Goal: Information Seeking & Learning: Learn about a topic

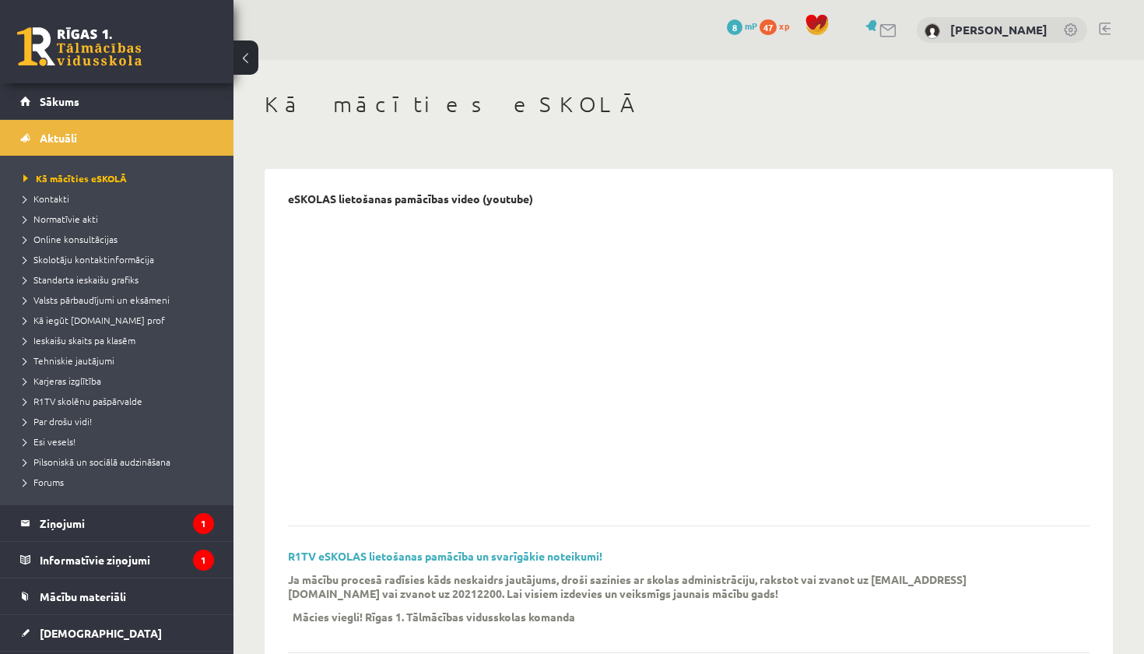
scroll to position [22, 0]
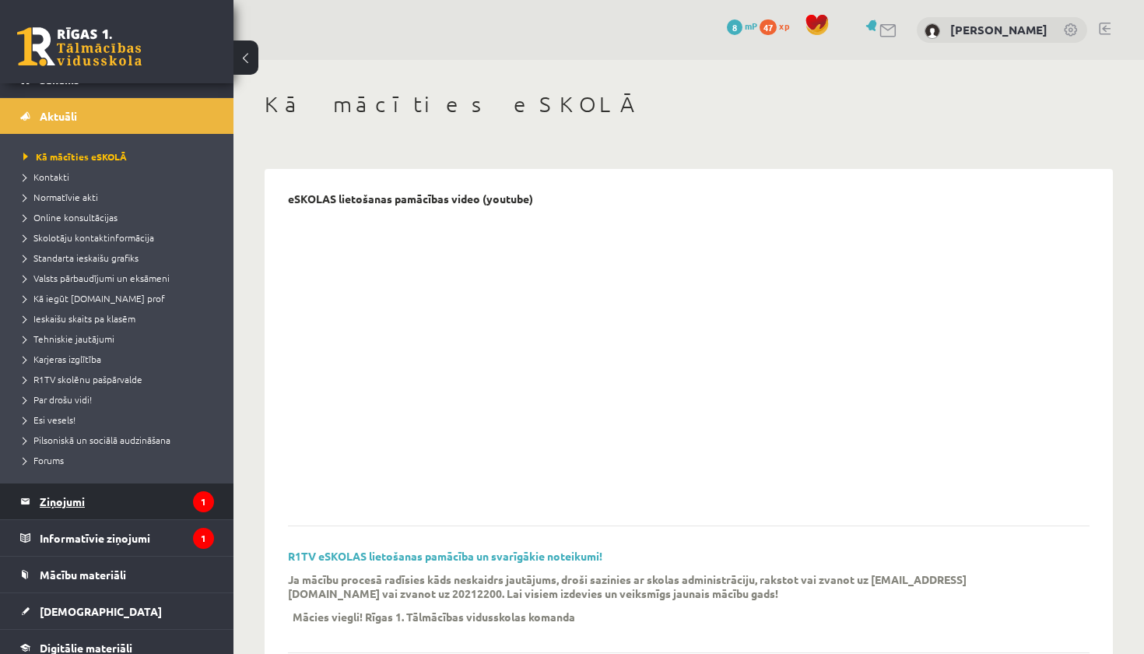
click at [149, 508] on legend "Ziņojumi 1" at bounding box center [127, 501] width 174 height 36
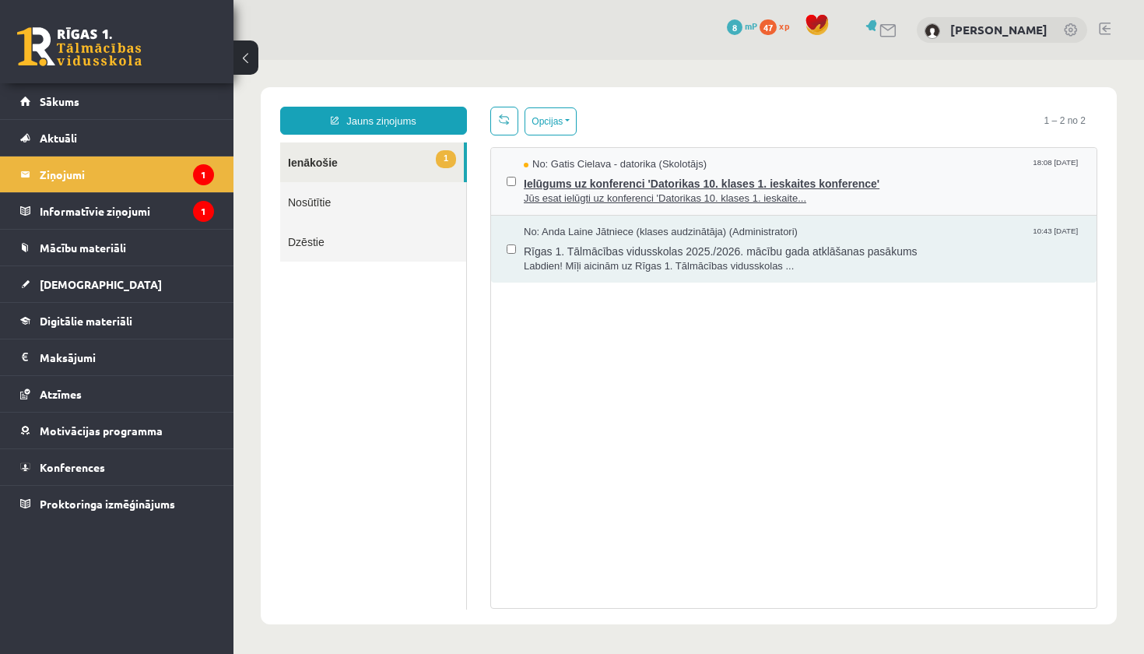
click at [565, 195] on span "Jūs esat ielūgti uz konferenci 'Datorikas 10. klases 1. ieskaite..." at bounding box center [802, 199] width 557 height 15
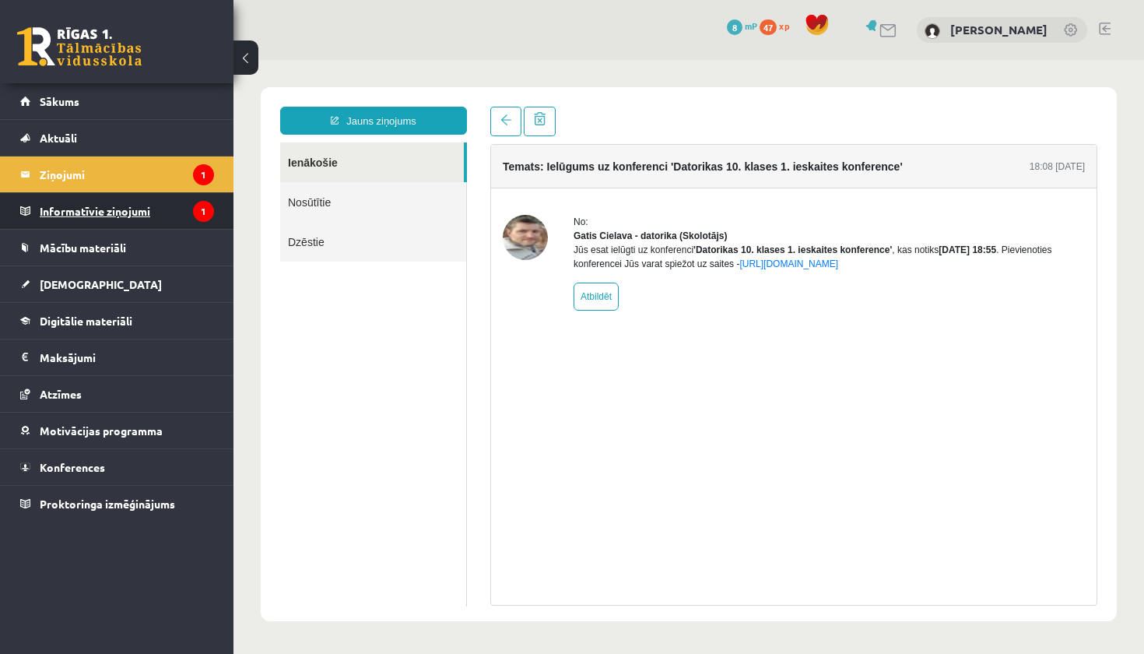
click at [191, 209] on legend "Informatīvie ziņojumi 1" at bounding box center [127, 211] width 174 height 36
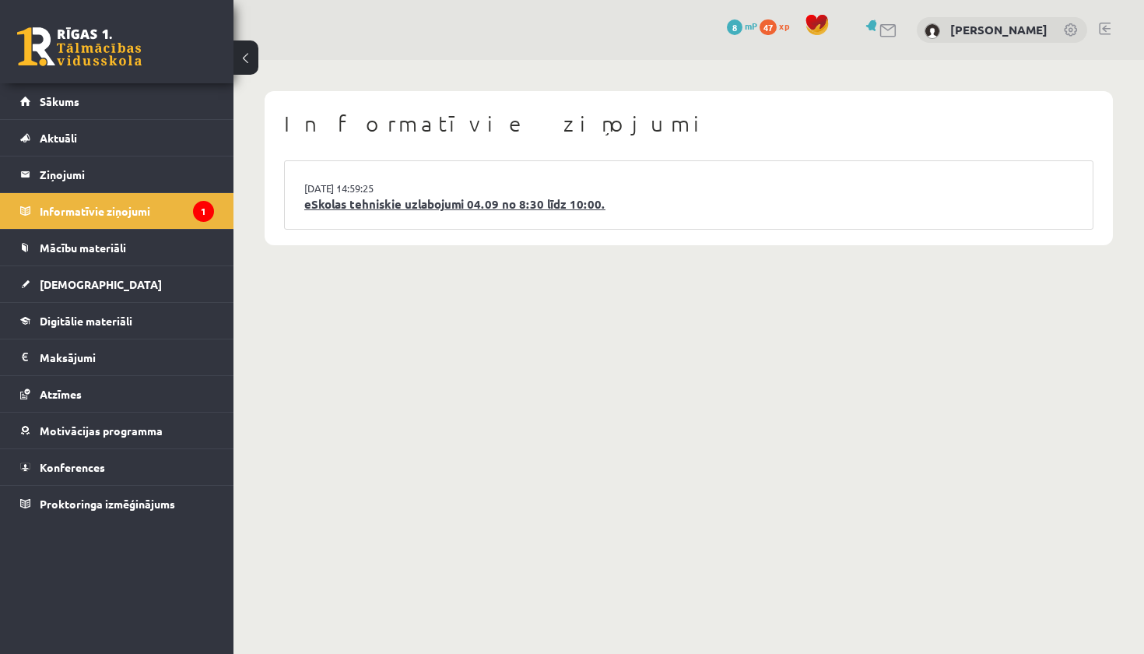
click at [443, 206] on link "eSkolas tehniskie uzlabojumi 04.09 no 8:30 līdz 10:00." at bounding box center [688, 204] width 769 height 18
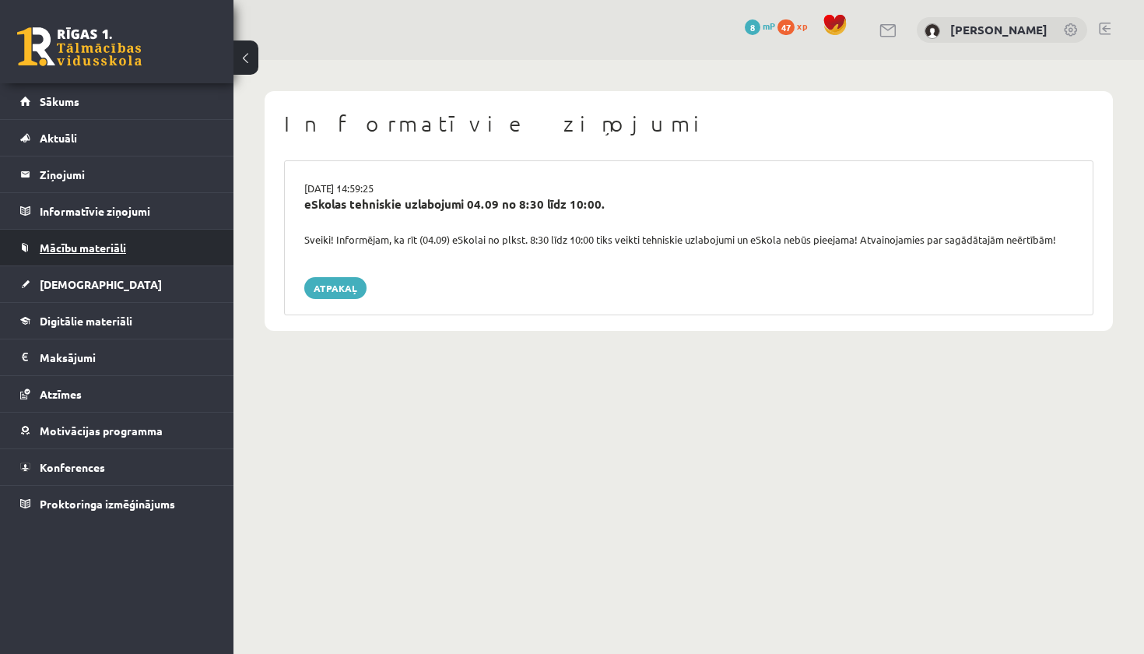
click at [59, 248] on span "Mācību materiāli" at bounding box center [83, 248] width 86 height 14
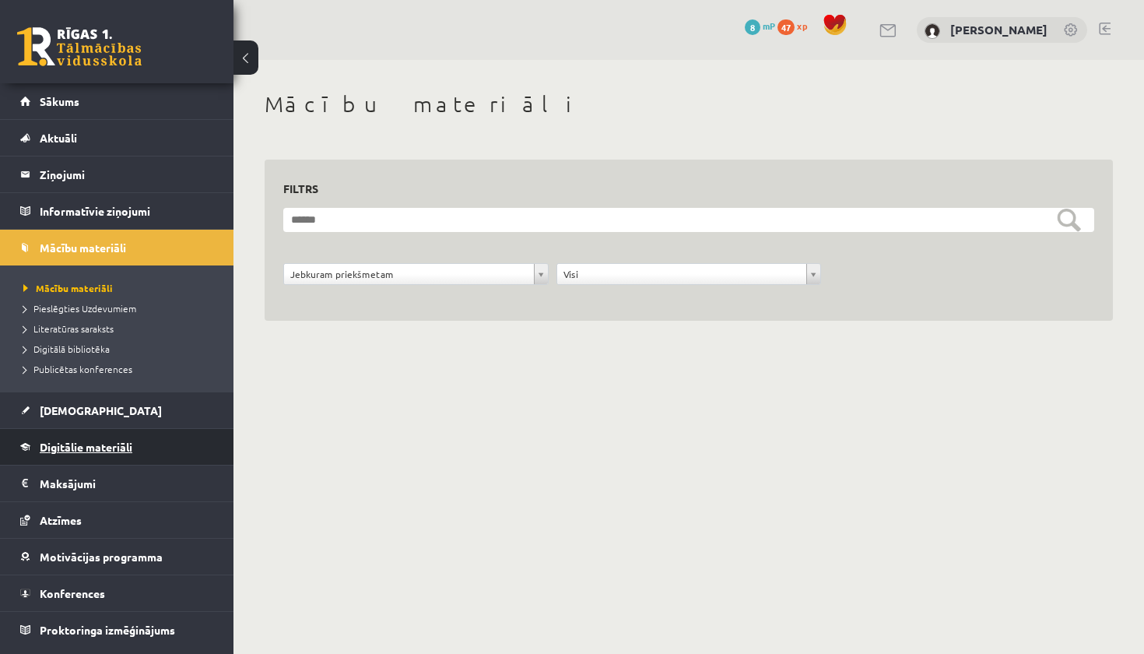
click at [77, 445] on span "Digitālie materiāli" at bounding box center [86, 447] width 93 height 14
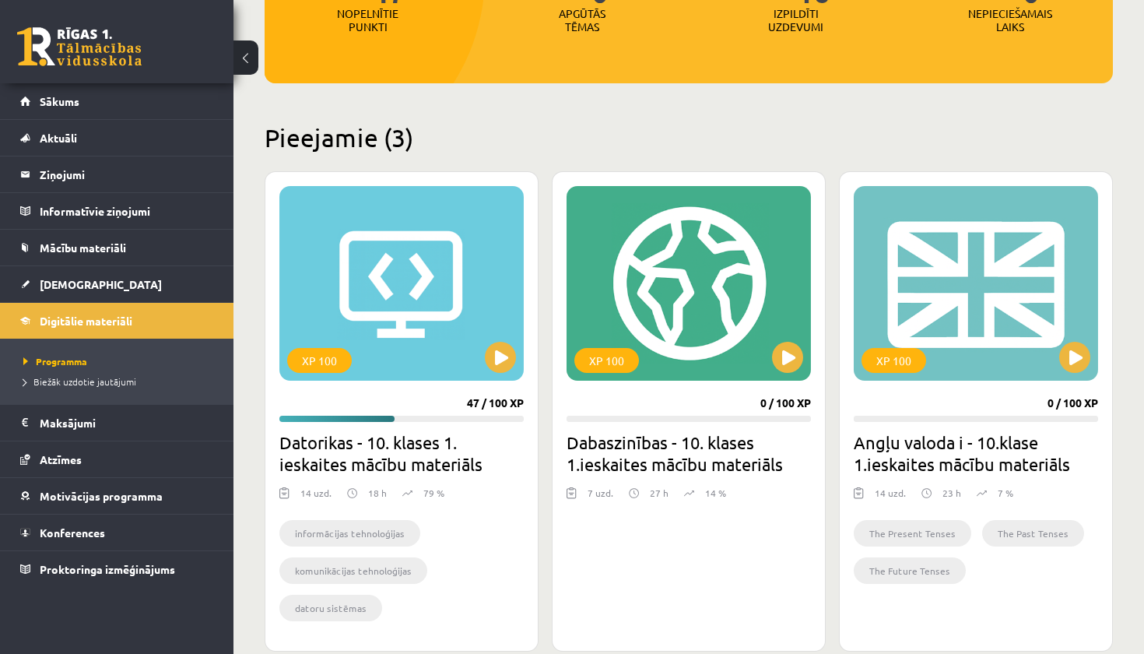
scroll to position [275, 0]
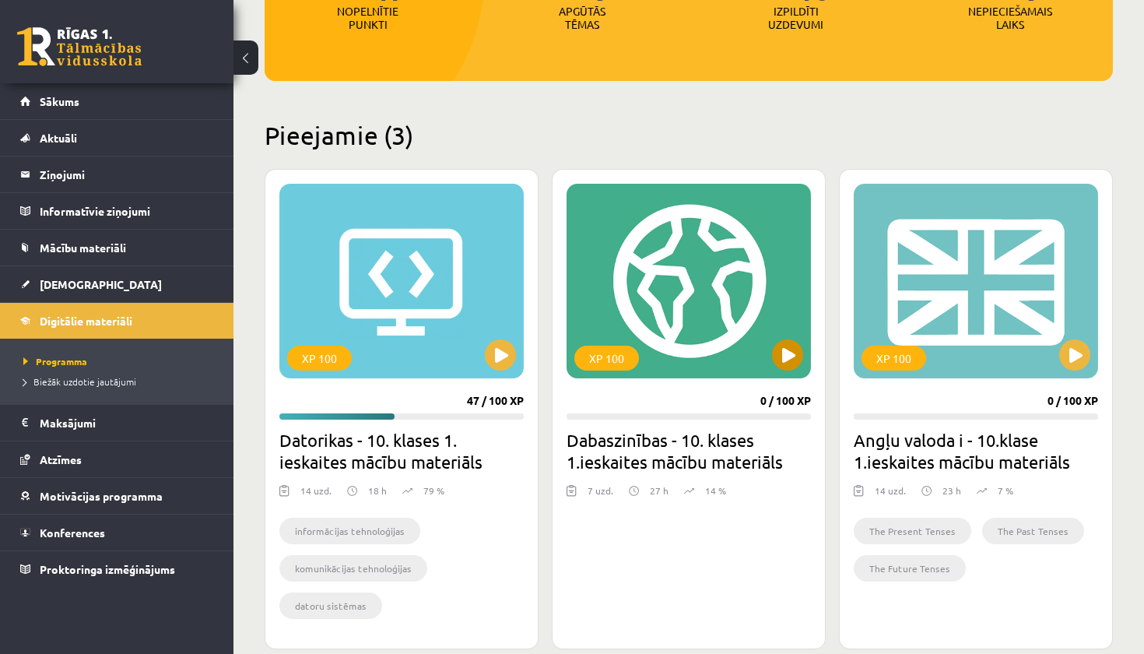
click at [778, 365] on button at bounding box center [787, 354] width 31 height 31
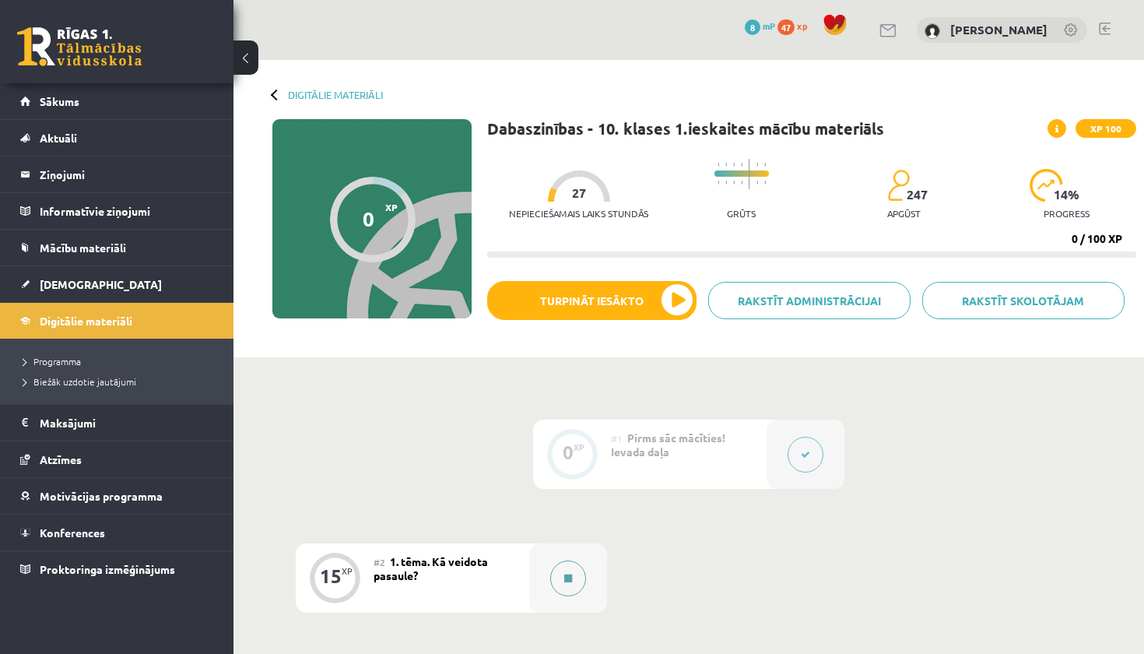
click at [575, 578] on button at bounding box center [568, 579] width 36 height 36
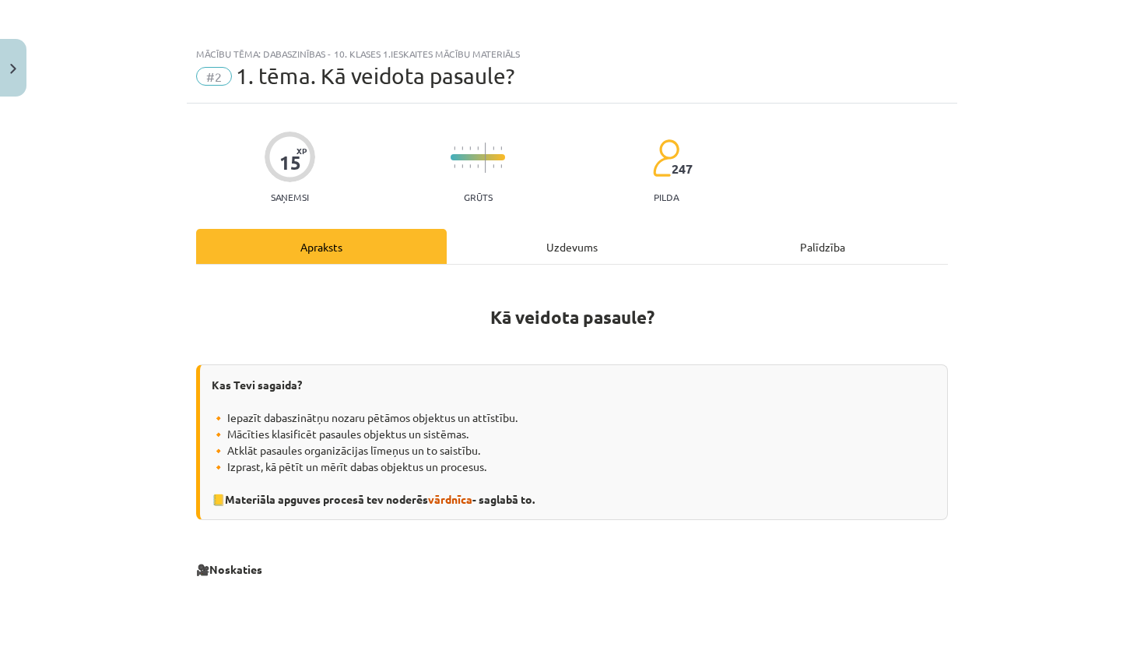
click at [562, 249] on div "Uzdevums" at bounding box center [572, 246] width 251 height 35
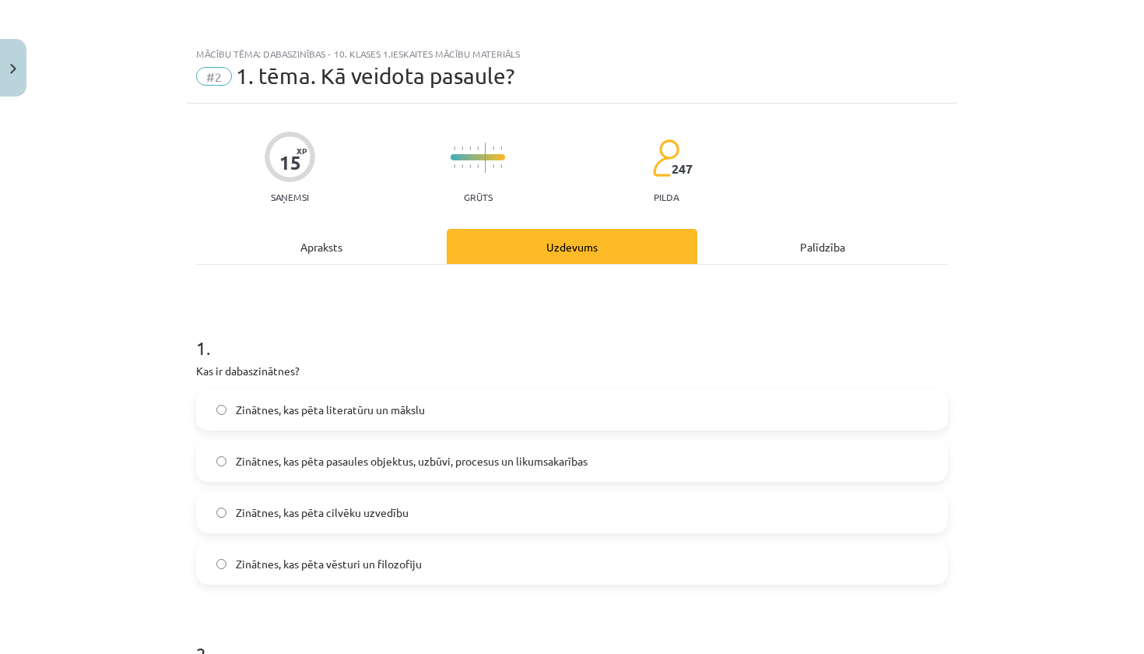
scroll to position [39, 0]
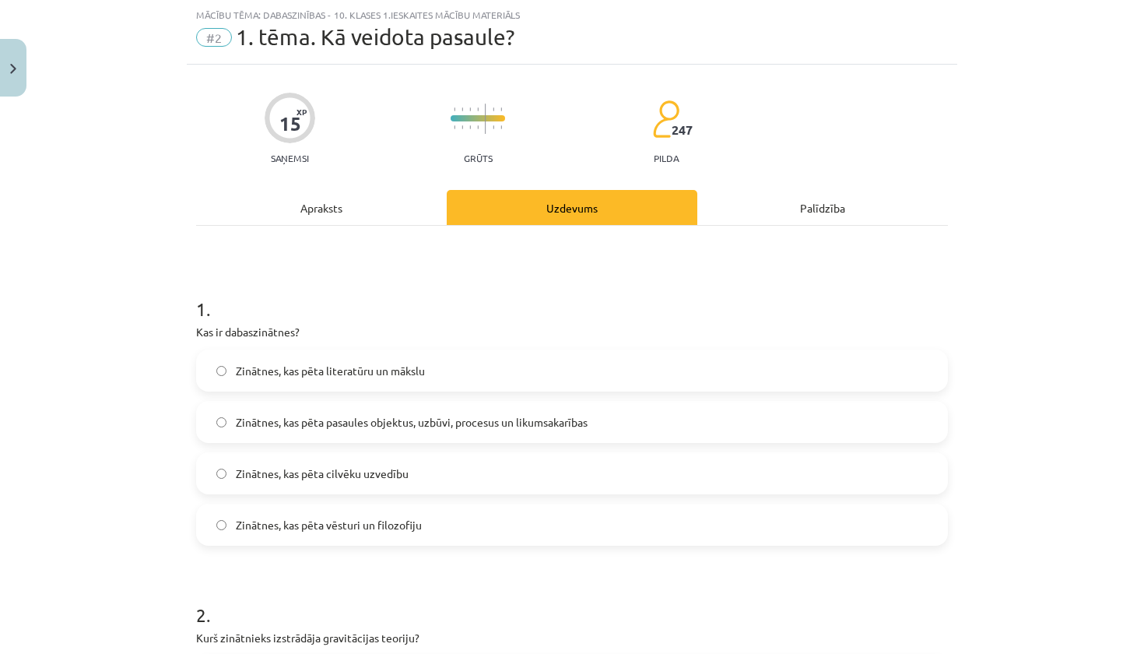
click at [379, 209] on div "Apraksts" at bounding box center [321, 207] width 251 height 35
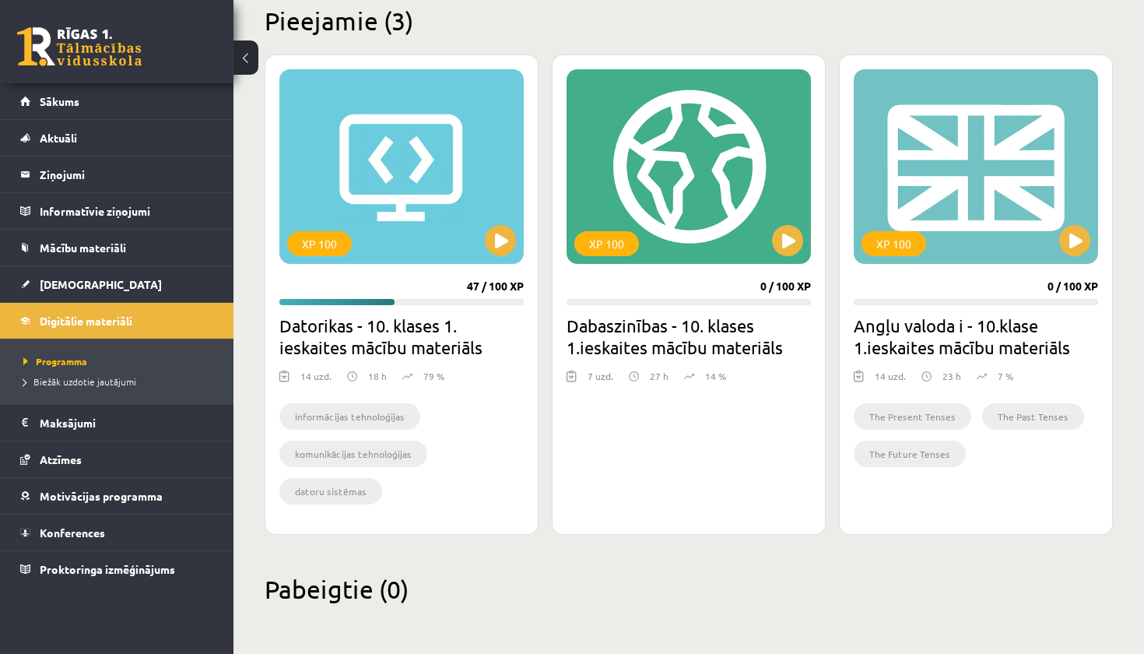
scroll to position [389, 0]
click at [784, 239] on button at bounding box center [787, 240] width 31 height 31
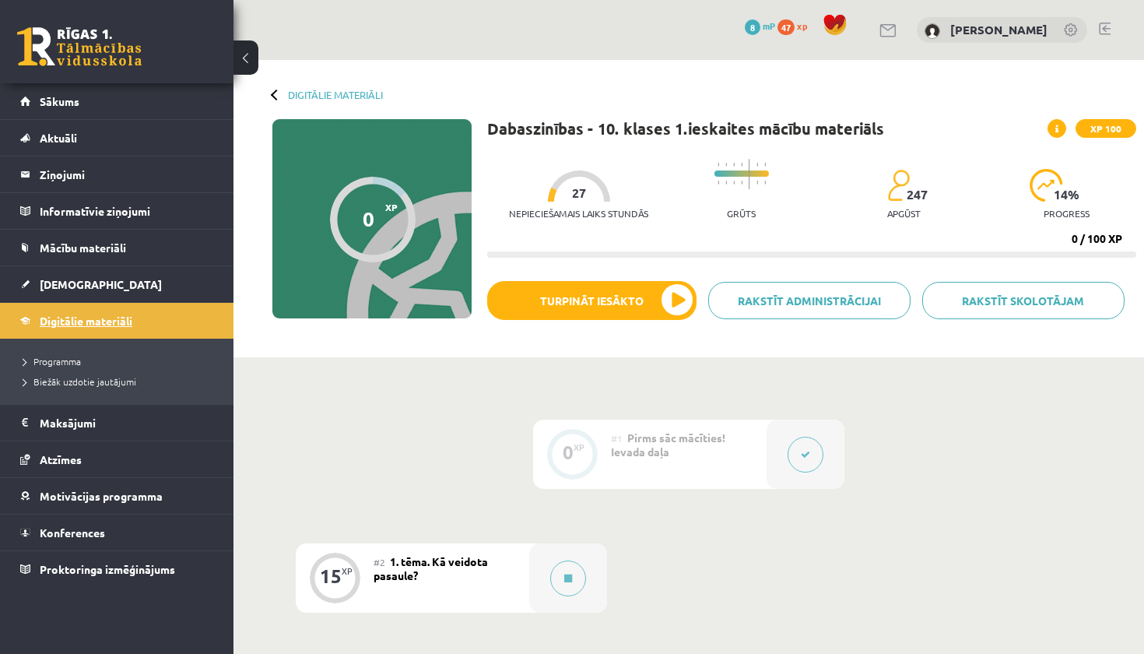
click at [110, 320] on span "Digitālie materiāli" at bounding box center [86, 321] width 93 height 14
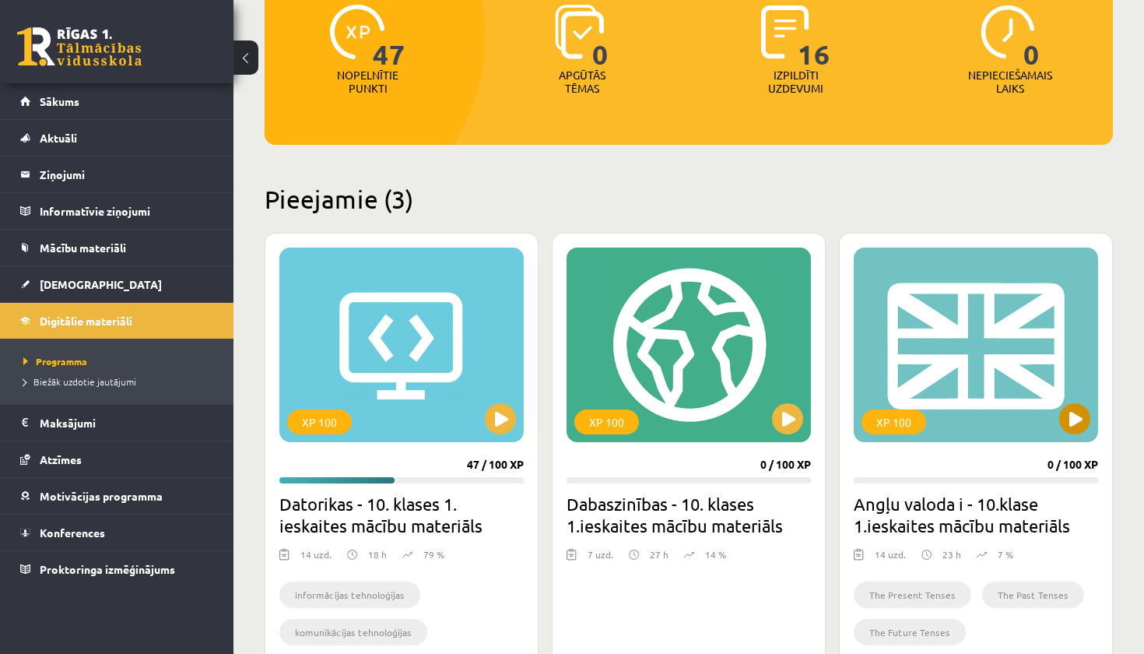
scroll to position [315, 0]
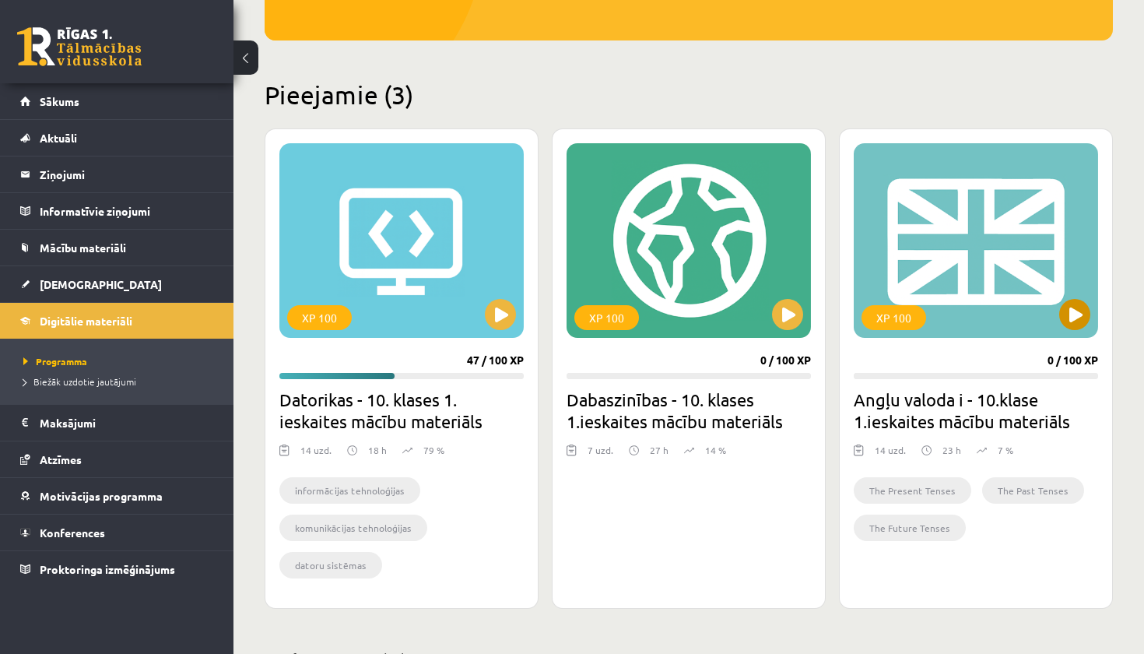
click at [1079, 321] on button at bounding box center [1075, 314] width 31 height 31
click at [809, 334] on div "XP 100 0 / 100 XP Dabaszinības - 10. klases 1.ieskaites mācību materiāls 7 uzd.…" at bounding box center [689, 368] width 274 height 480
click at [785, 298] on div "XP 100" at bounding box center [689, 240] width 244 height 195
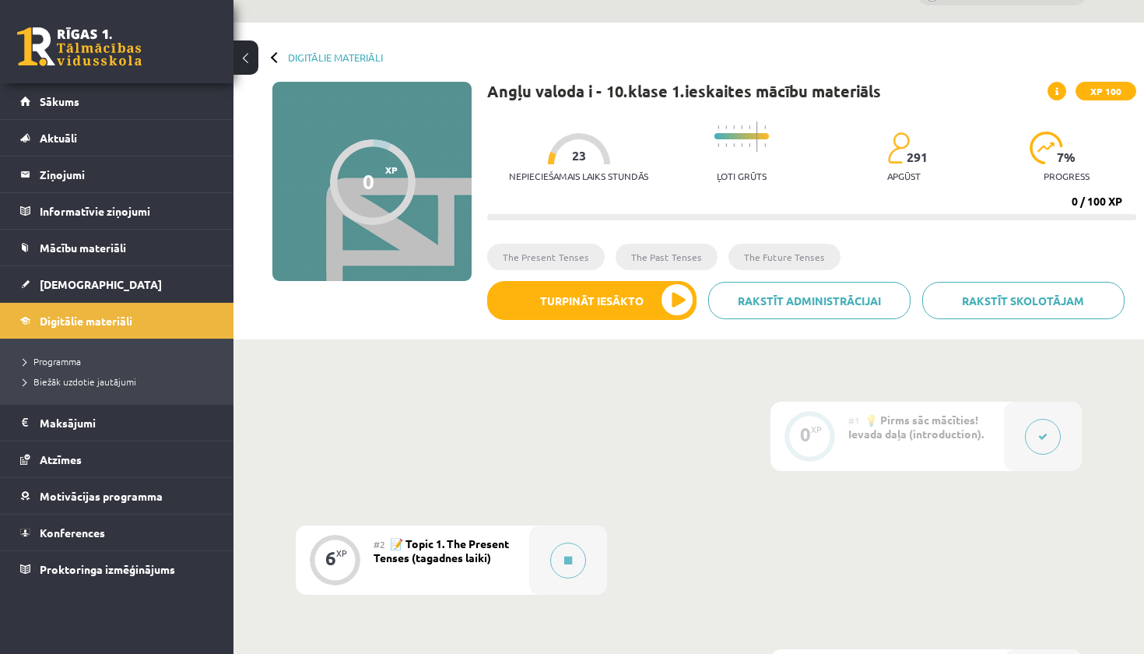
scroll to position [61, 0]
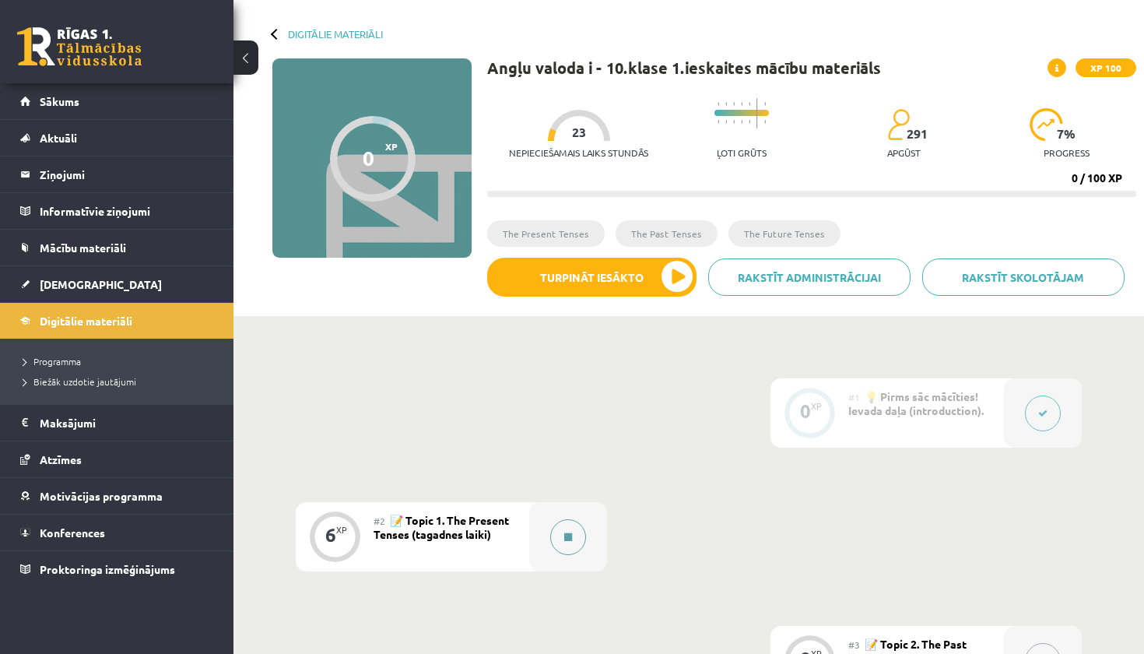
click at [575, 533] on button at bounding box center [568, 537] width 36 height 36
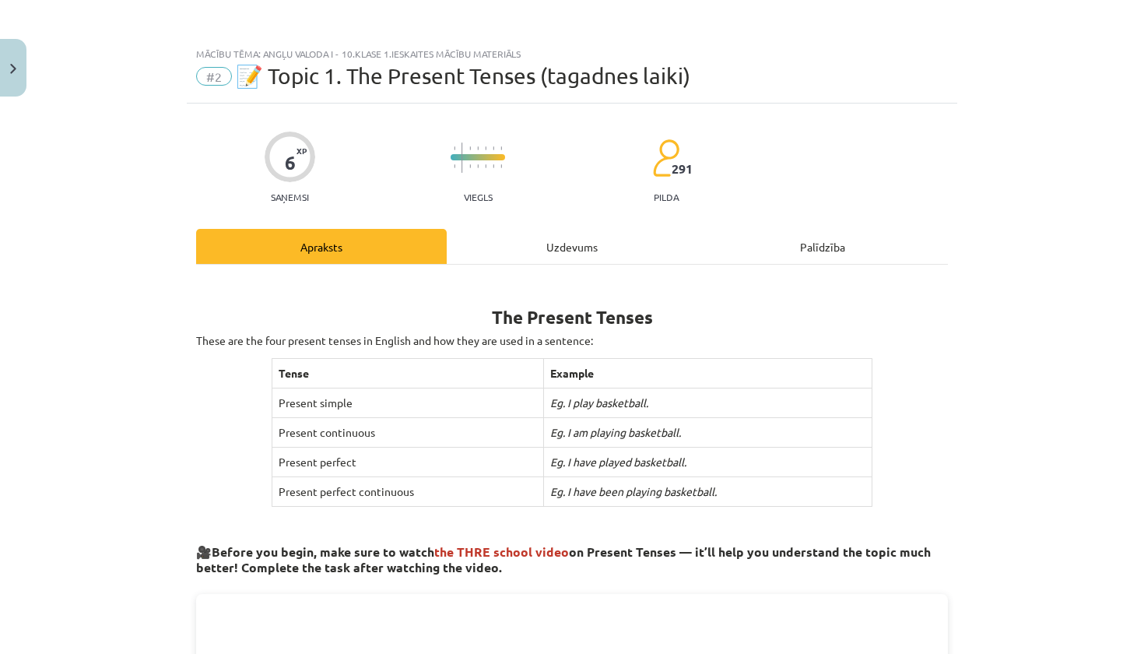
click at [551, 254] on div "Uzdevums" at bounding box center [572, 246] width 251 height 35
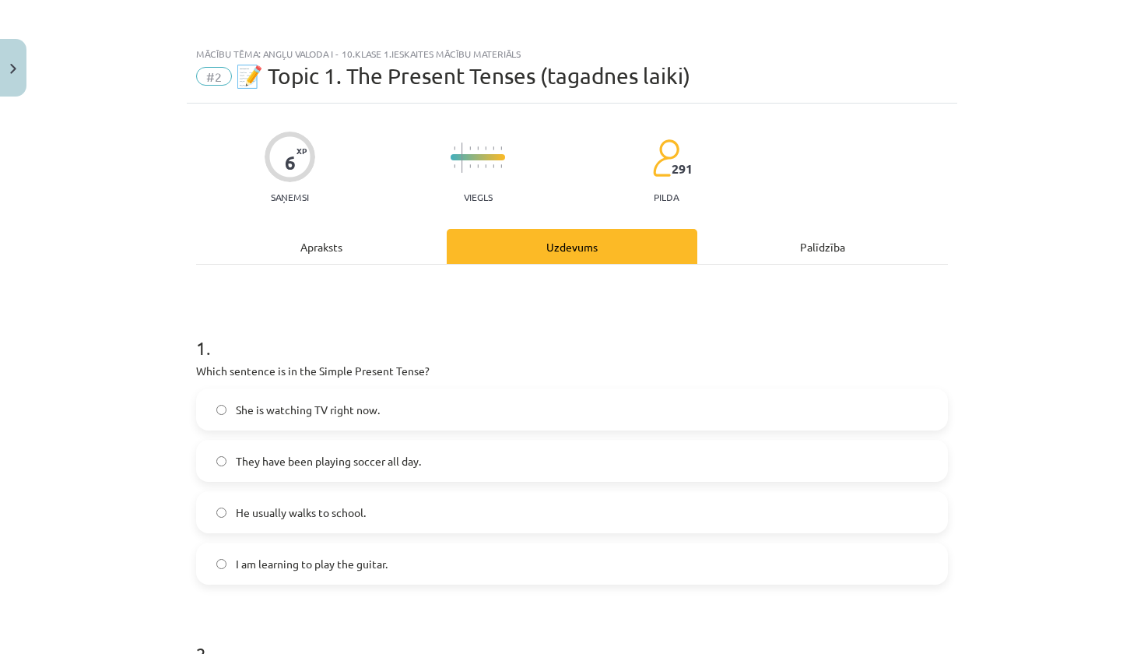
scroll to position [39, 0]
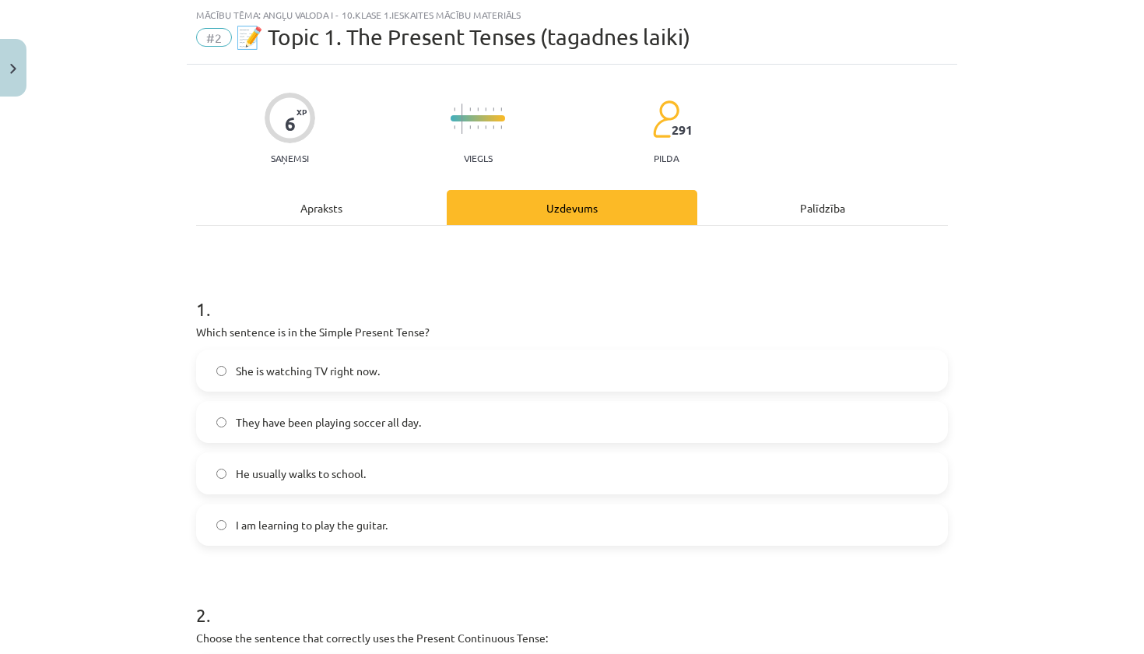
click at [337, 200] on div "Apraksts" at bounding box center [321, 207] width 251 height 35
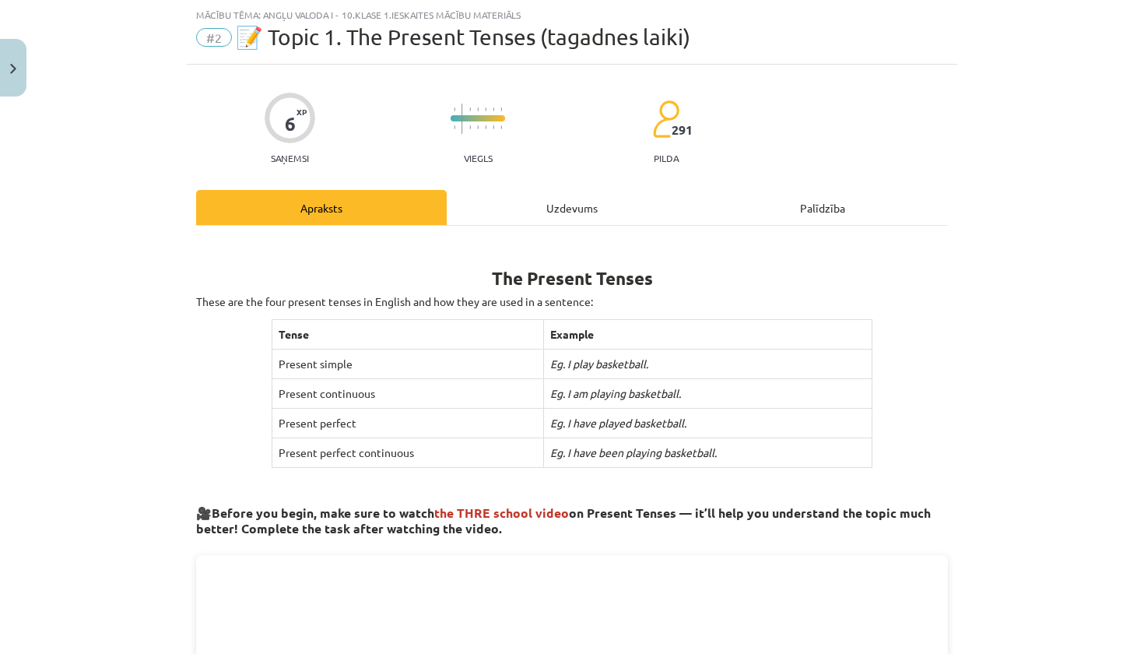
click at [532, 206] on div "Uzdevums" at bounding box center [572, 207] width 251 height 35
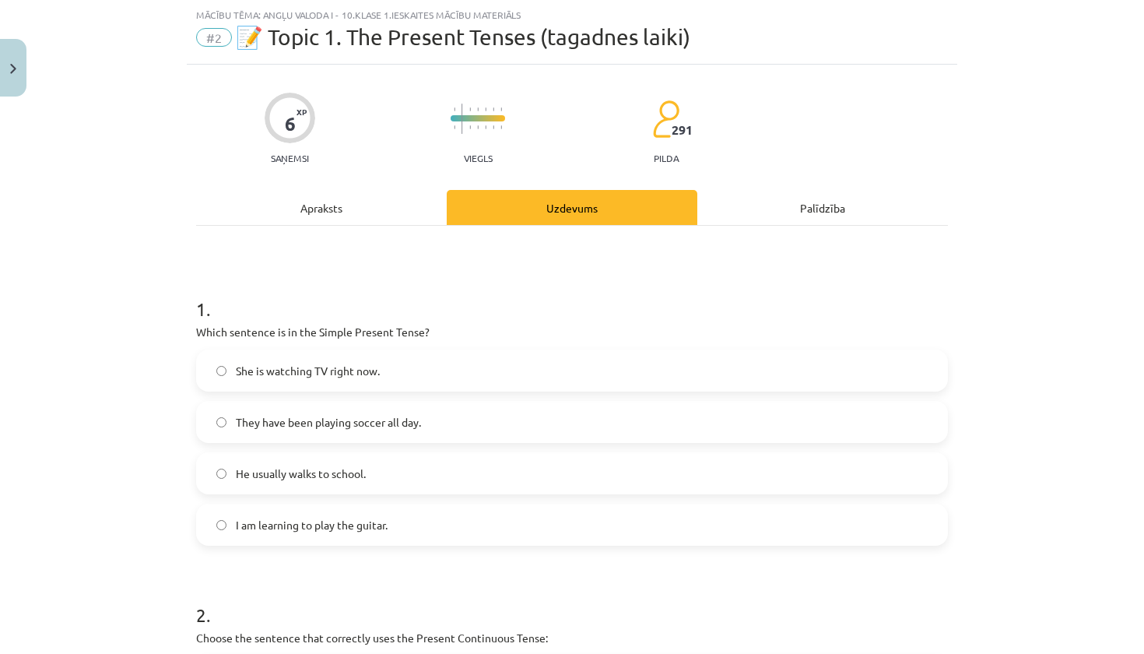
click at [306, 205] on div "Apraksts" at bounding box center [321, 207] width 251 height 35
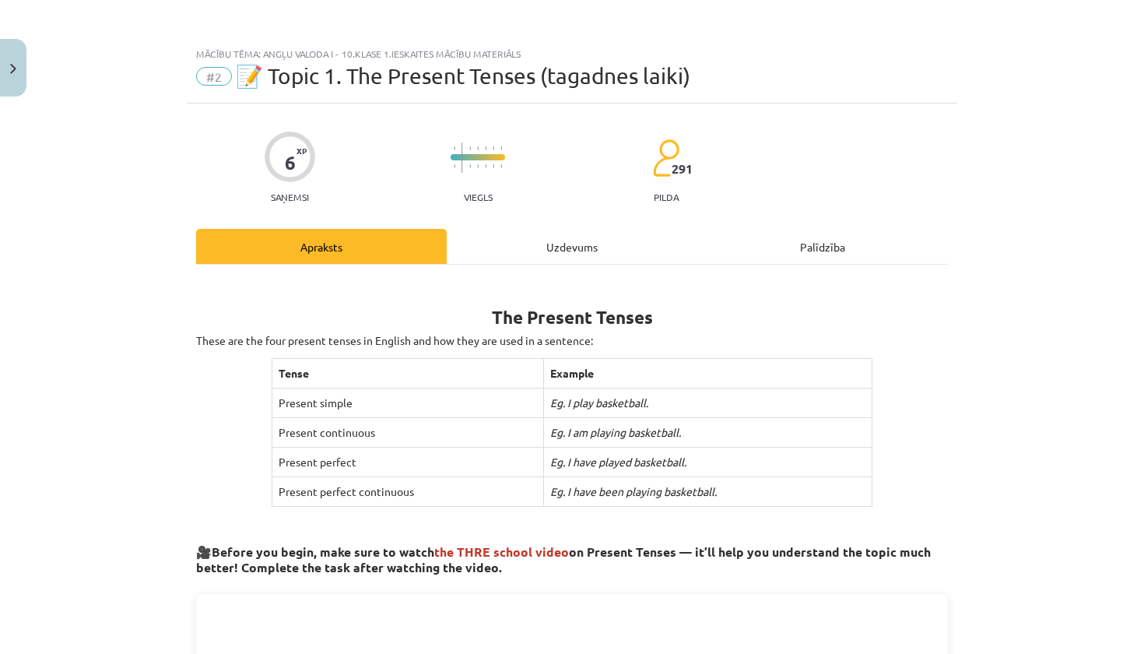
scroll to position [0, 0]
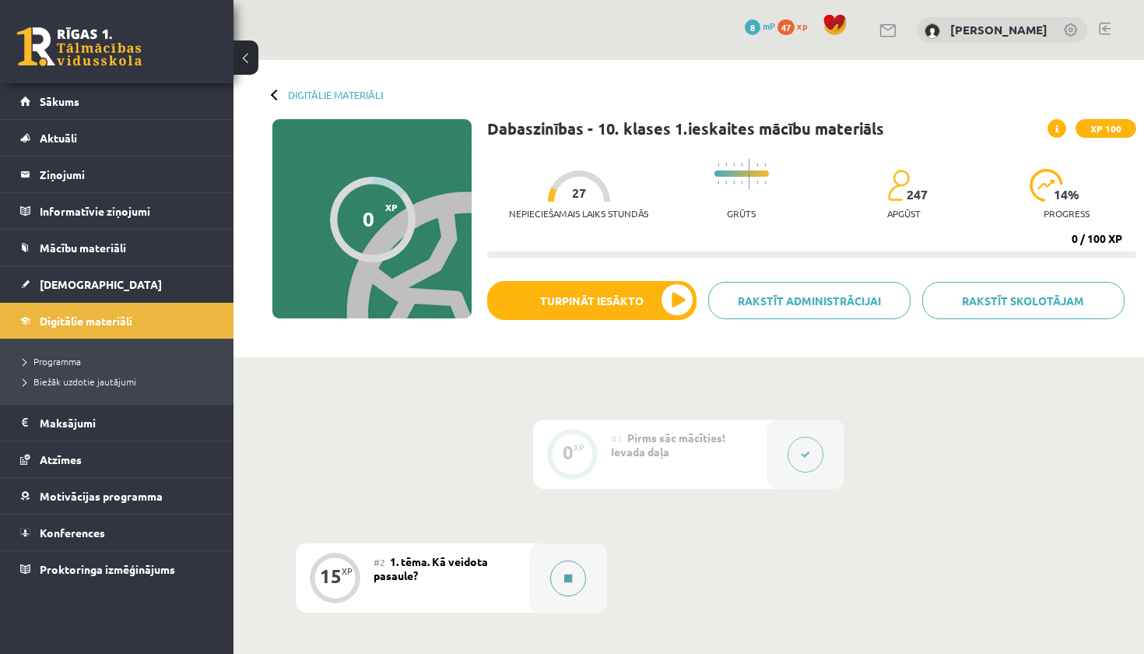
click at [574, 574] on button at bounding box center [568, 579] width 36 height 36
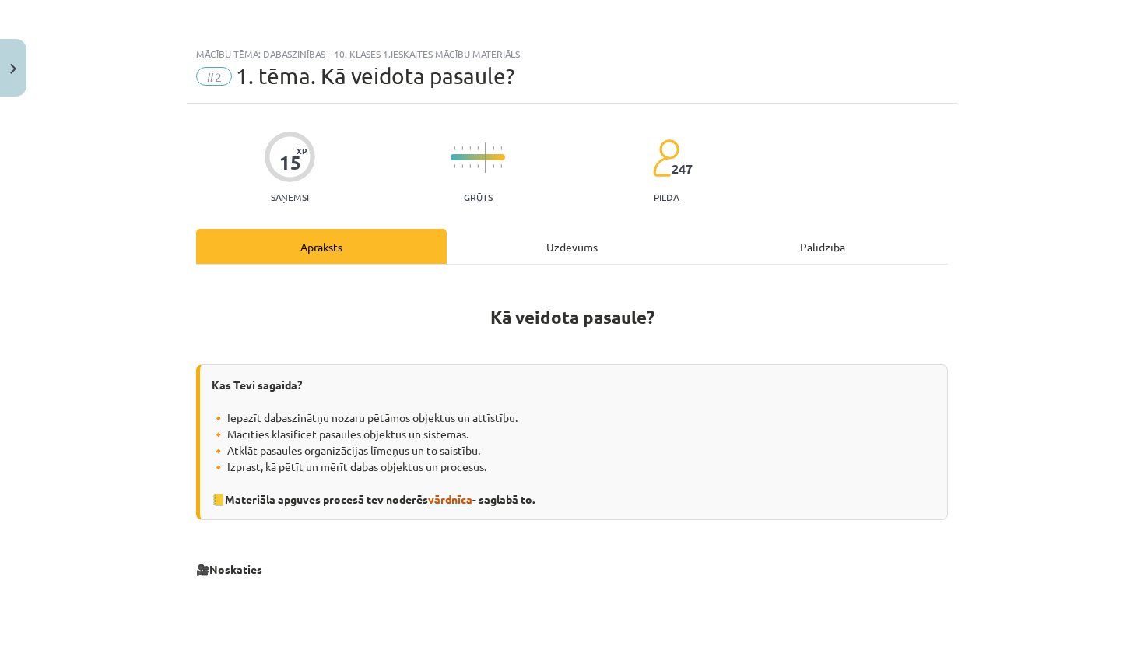
click at [463, 494] on span "vārdnīca" at bounding box center [450, 499] width 44 height 14
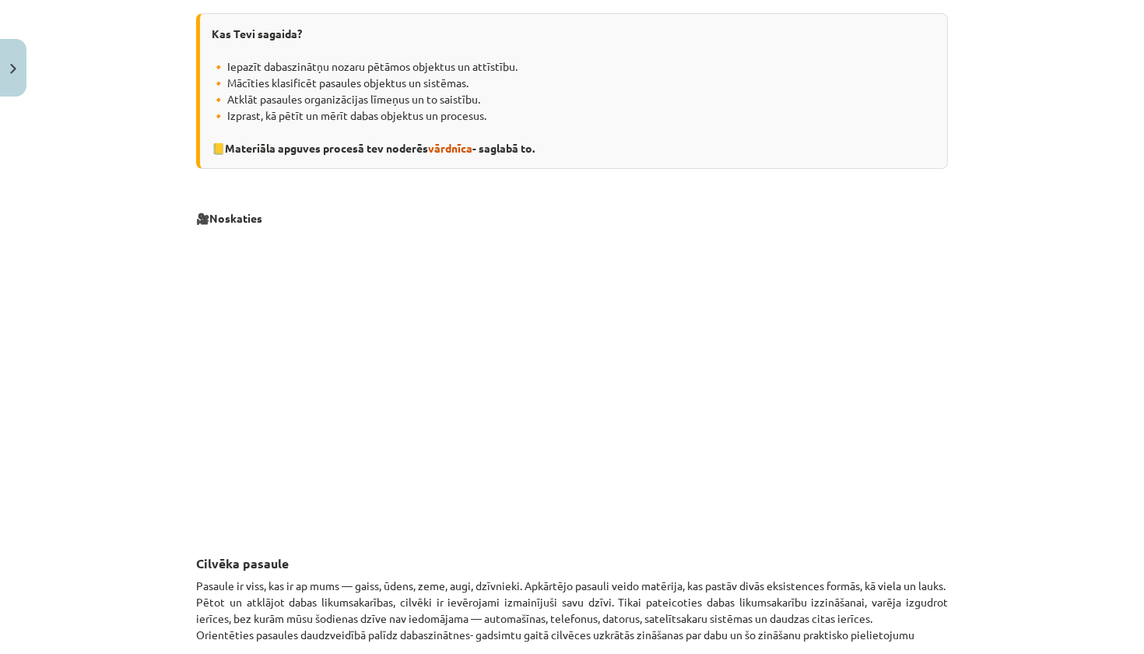
scroll to position [405, 0]
